Goal: Participate in discussion

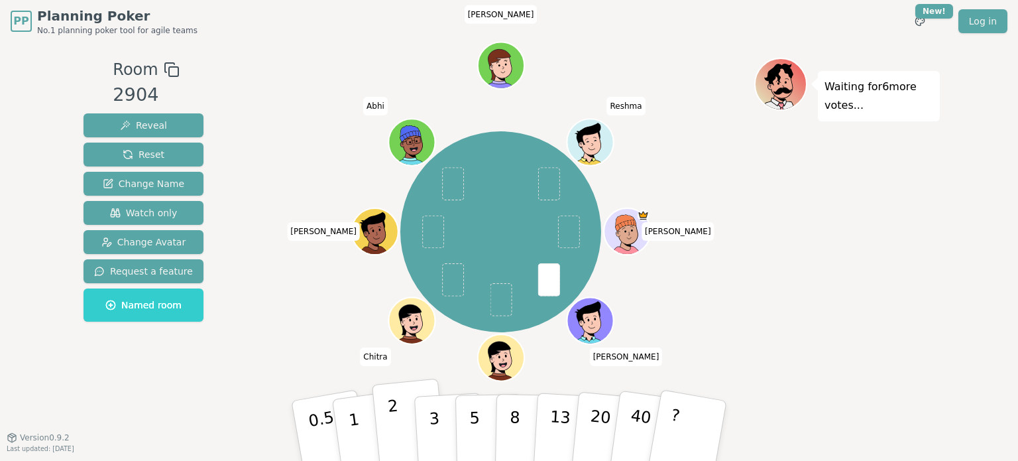
click at [400, 414] on button "2" at bounding box center [410, 430] width 76 height 105
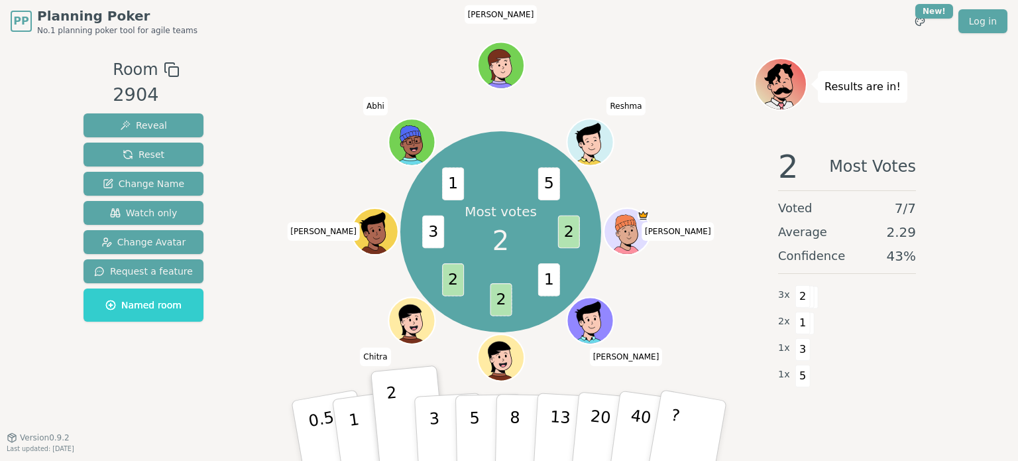
click at [677, 137] on div "Most votes 2 2 1 2 2 3 1 5 [PERSON_NAME] (you) [PERSON_NAME] [PERSON_NAME]" at bounding box center [500, 232] width 507 height 301
click at [678, 155] on div "Most votes 2 2 1 2 2 3 1 5 Steve Matt Navia (you) Chitra Neil Abhi Andrew Reshma" at bounding box center [500, 232] width 507 height 301
click at [673, 156] on div "Most votes 2 2 1 2 2 3 1 5 Steve Matt Navia (you) Chitra Neil Abhi Andrew Reshma" at bounding box center [500, 232] width 507 height 301
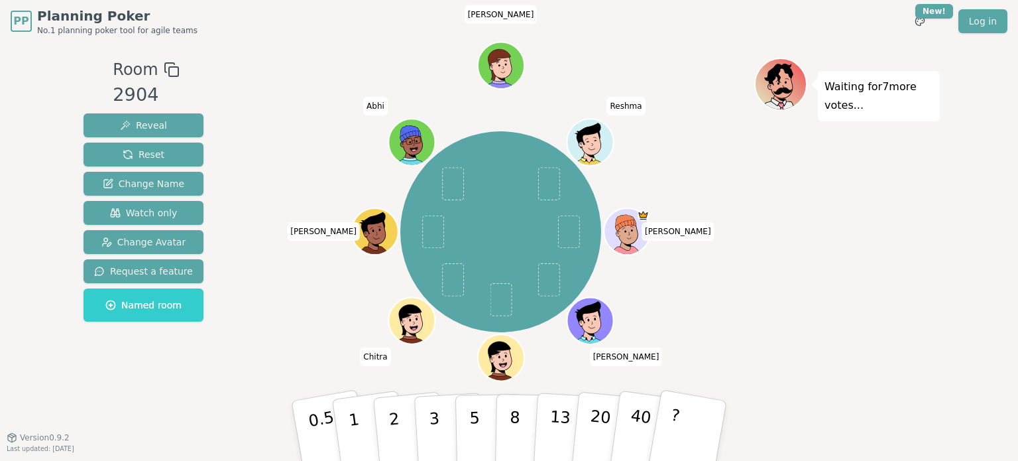
click at [684, 291] on div "Steve Matt Navia (you) Chitra Neil Abhi Andrew Reshma" at bounding box center [500, 232] width 507 height 301
click at [439, 415] on button "3" at bounding box center [450, 430] width 72 height 103
click at [404, 425] on button "2" at bounding box center [410, 430] width 76 height 105
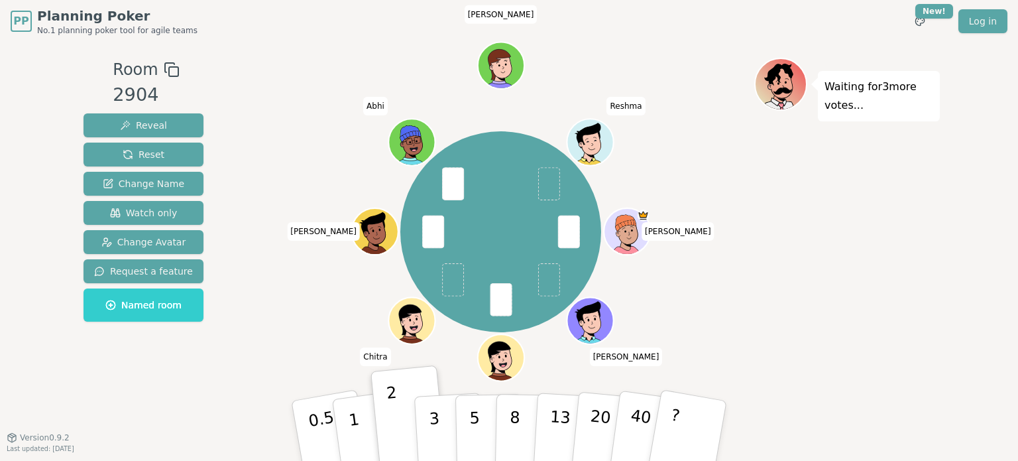
click at [783, 263] on div "Waiting for 3 more votes..." at bounding box center [847, 240] width 186 height 364
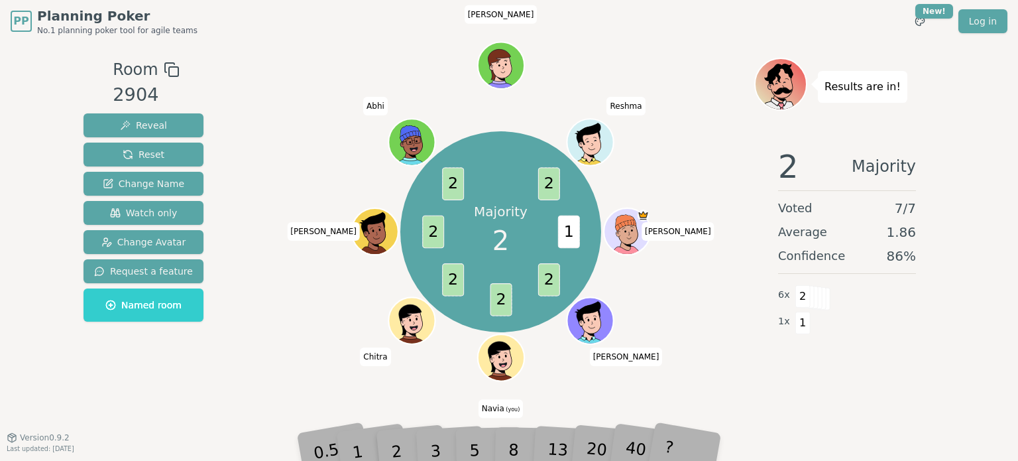
click at [698, 296] on div "Majority 2 1 2 2 2 2 2 2 Steve Matt Navia (you) Chitra Neil Abhi Andrew Reshma" at bounding box center [500, 232] width 507 height 301
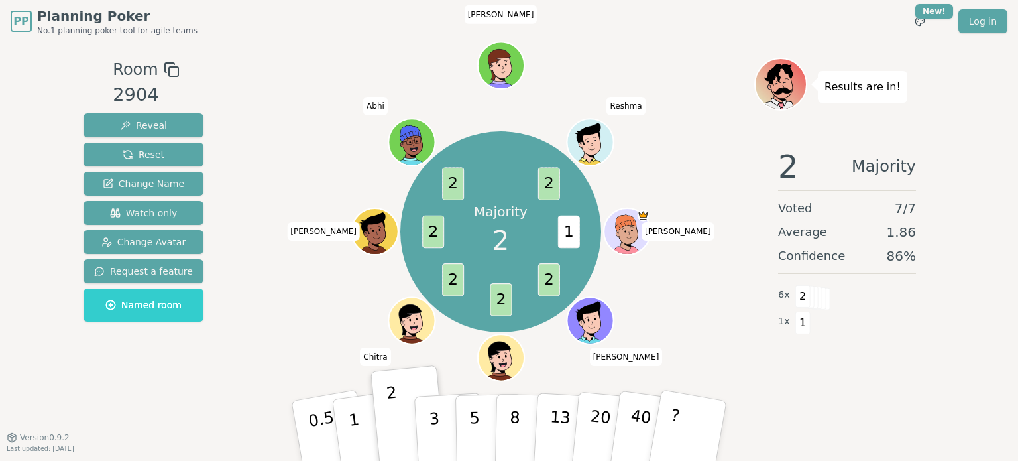
click at [732, 66] on div at bounding box center [500, 70] width 507 height 24
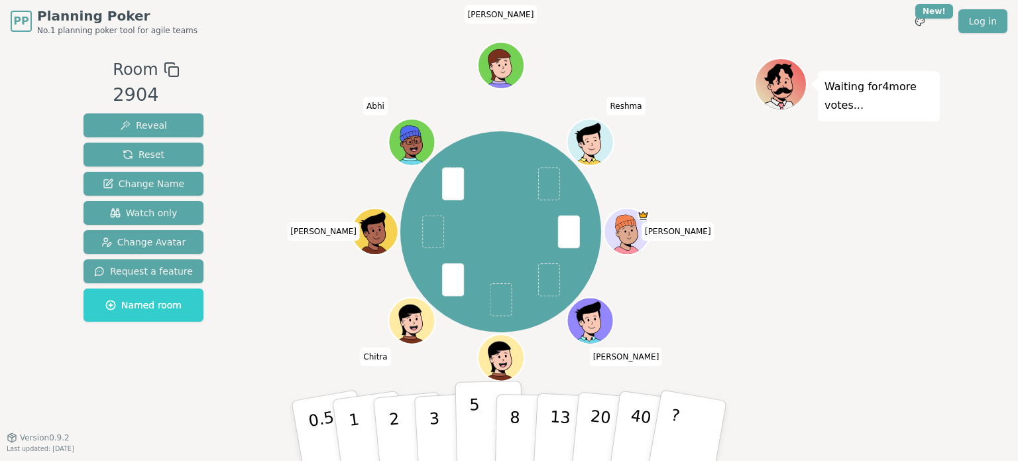
click at [473, 438] on p "5" at bounding box center [474, 431] width 11 height 72
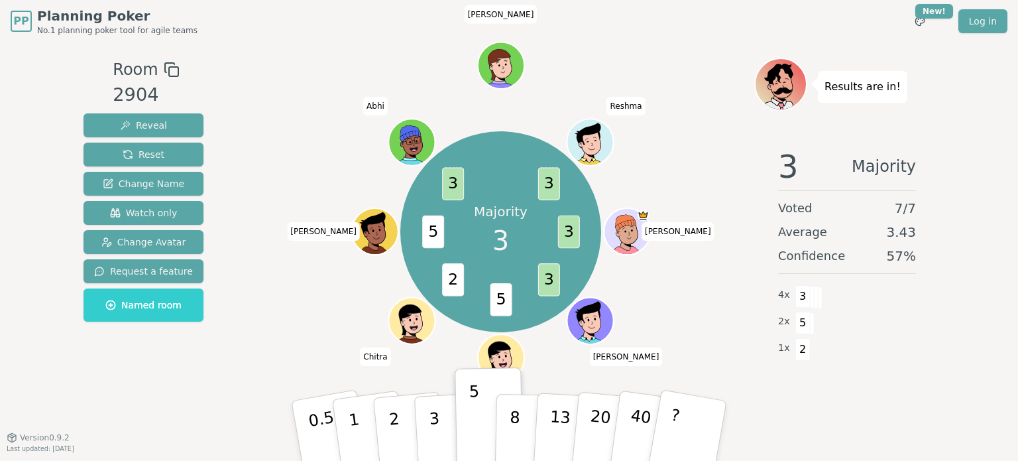
click at [649, 297] on div "Majority 3 3 3 5 2 5 3 3 Steve Matt Navia (you) Chitra Neil Abhi Andrew Reshma" at bounding box center [500, 232] width 507 height 301
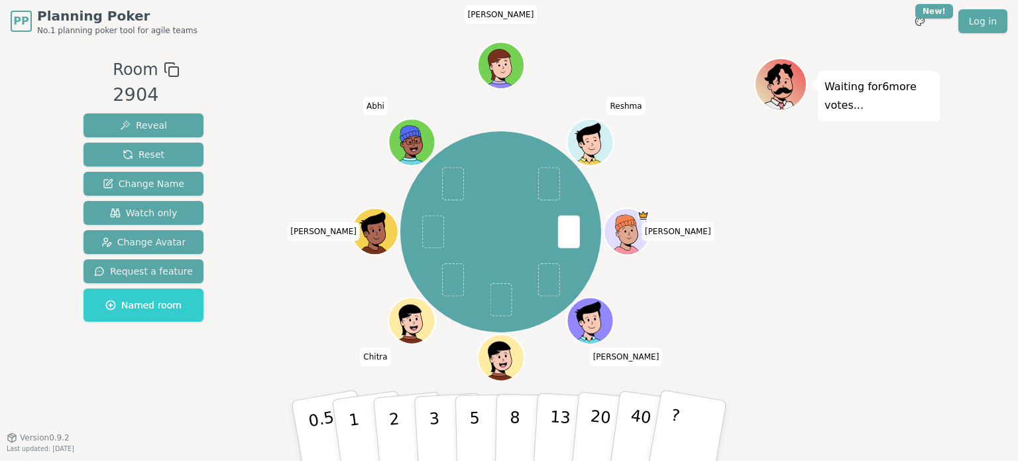
click at [893, 254] on div "Waiting for 6 more votes..." at bounding box center [847, 240] width 186 height 364
click at [358, 421] on button "1" at bounding box center [369, 430] width 79 height 107
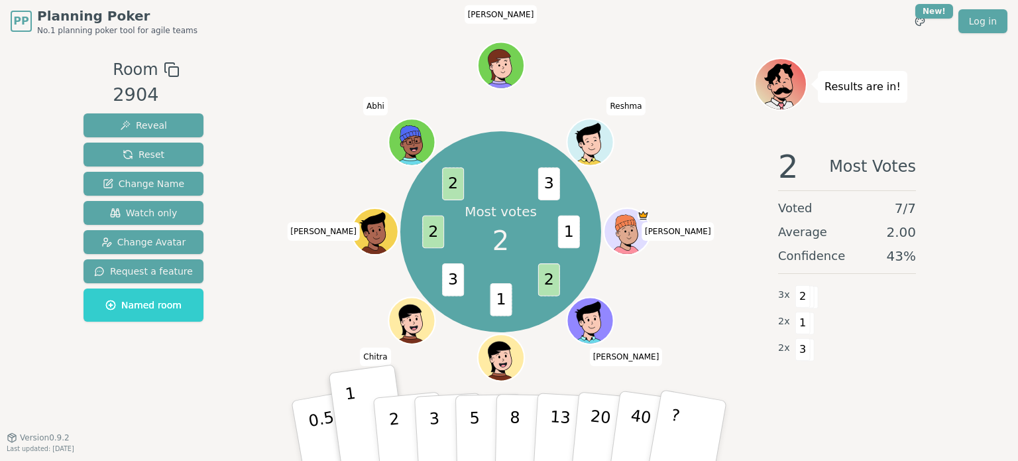
click at [579, 71] on div at bounding box center [500, 70] width 507 height 24
click at [651, 233] on div "Most votes 2 1 2 1 3 2 2 3 Steve Matt Navia (you) Chitra Neil Abhi Andrew Reshma" at bounding box center [500, 232] width 507 height 301
click at [744, 216] on div "Most votes 2 1 2 1 3 2 2 3 Steve Matt Navia (you) Chitra Neil Abhi Andrew Reshma" at bounding box center [500, 232] width 507 height 301
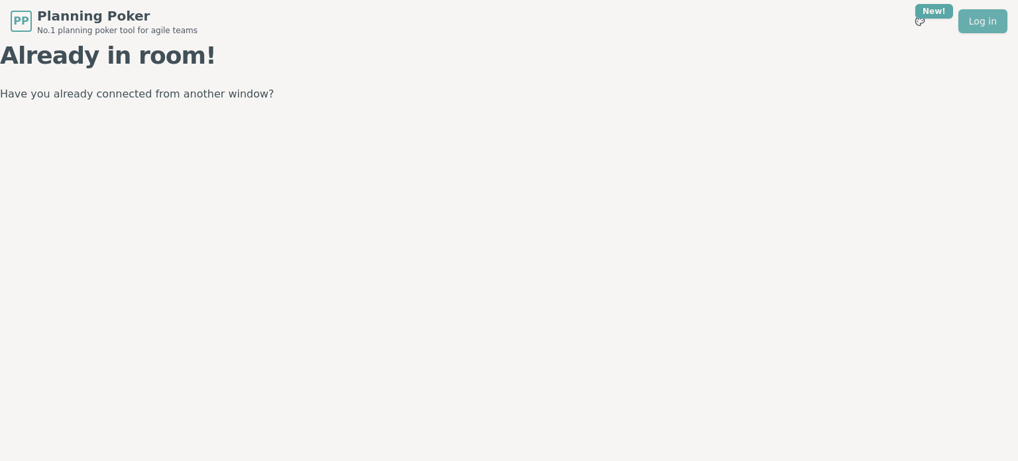
click at [976, 23] on link "Log in" at bounding box center [982, 21] width 49 height 24
